Goal: Information Seeking & Learning: Learn about a topic

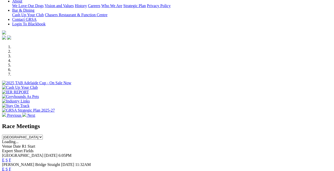
scroll to position [121, 0]
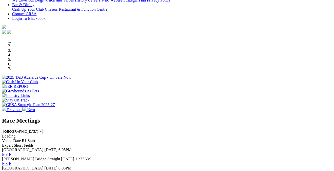
click at [11, 152] on link "F" at bounding box center [10, 154] width 2 height 4
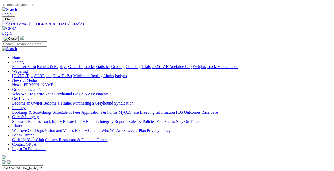
click at [67, 64] on link "Results & Replays" at bounding box center [52, 66] width 30 height 4
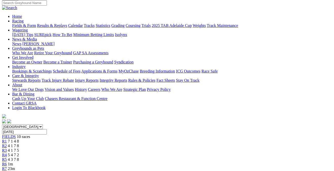
scroll to position [37, 0]
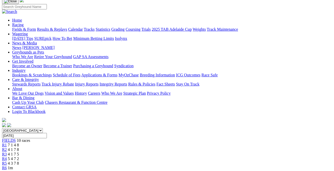
click at [19, 147] on span "4 1 7 8" at bounding box center [13, 149] width 11 height 4
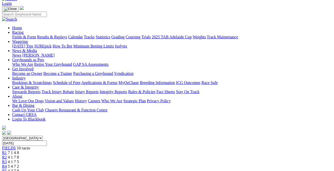
scroll to position [28, 0]
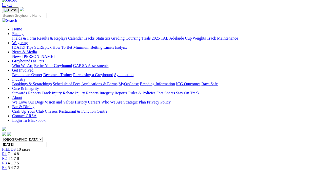
click at [139, 165] on div "R4 5 4 7 2" at bounding box center [167, 167] width 330 height 5
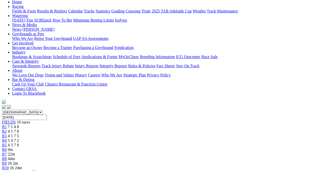
scroll to position [55, 0]
click at [19, 143] on span "4 3 7 8" at bounding box center [13, 145] width 11 height 4
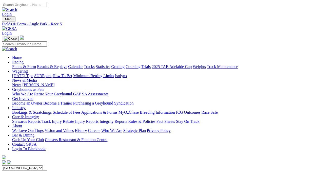
click at [23, 64] on link "Fields & Form" at bounding box center [24, 66] width 24 height 4
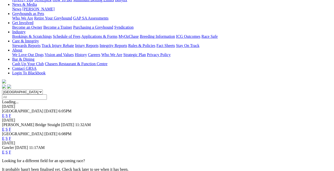
scroll to position [77, 0]
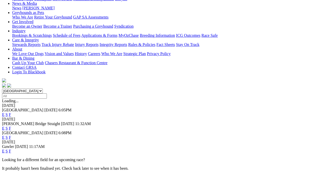
click at [11, 149] on link "F" at bounding box center [10, 151] width 2 height 4
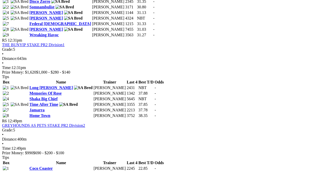
scroll to position [538, 0]
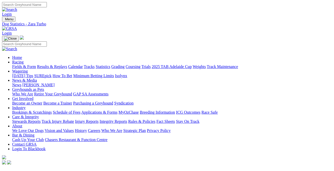
click at [37, 78] on link "News & Media" at bounding box center [24, 80] width 25 height 4
click at [21, 82] on link "News" at bounding box center [16, 84] width 9 height 4
click at [50, 110] on link "Bookings & Scratchings" at bounding box center [31, 112] width 39 height 4
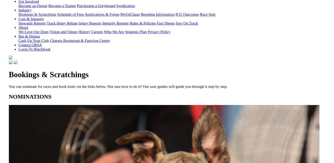
scroll to position [97, 0]
